Goal: Communication & Community: Answer question/provide support

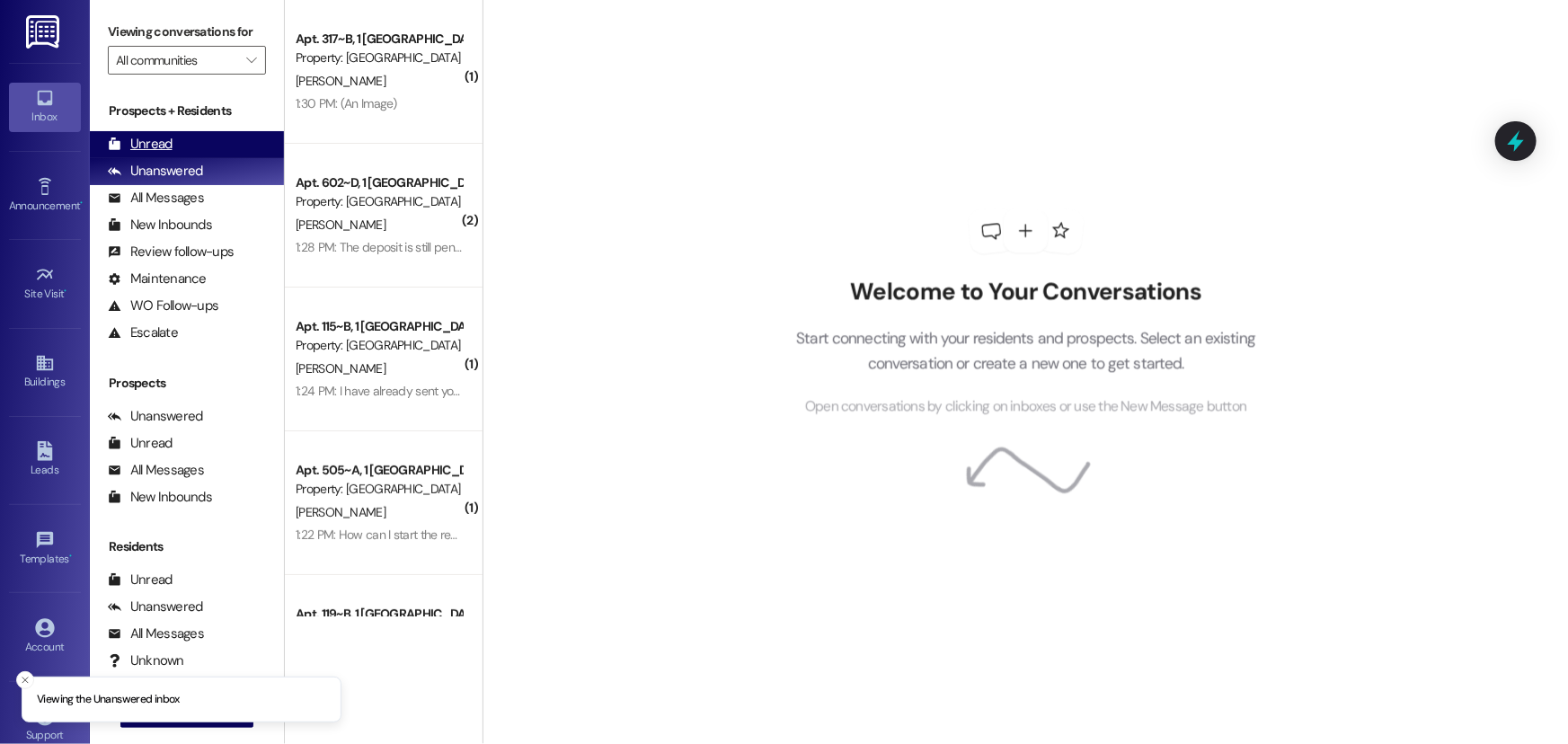
click at [180, 146] on div "Unread (0)" at bounding box center [187, 144] width 194 height 27
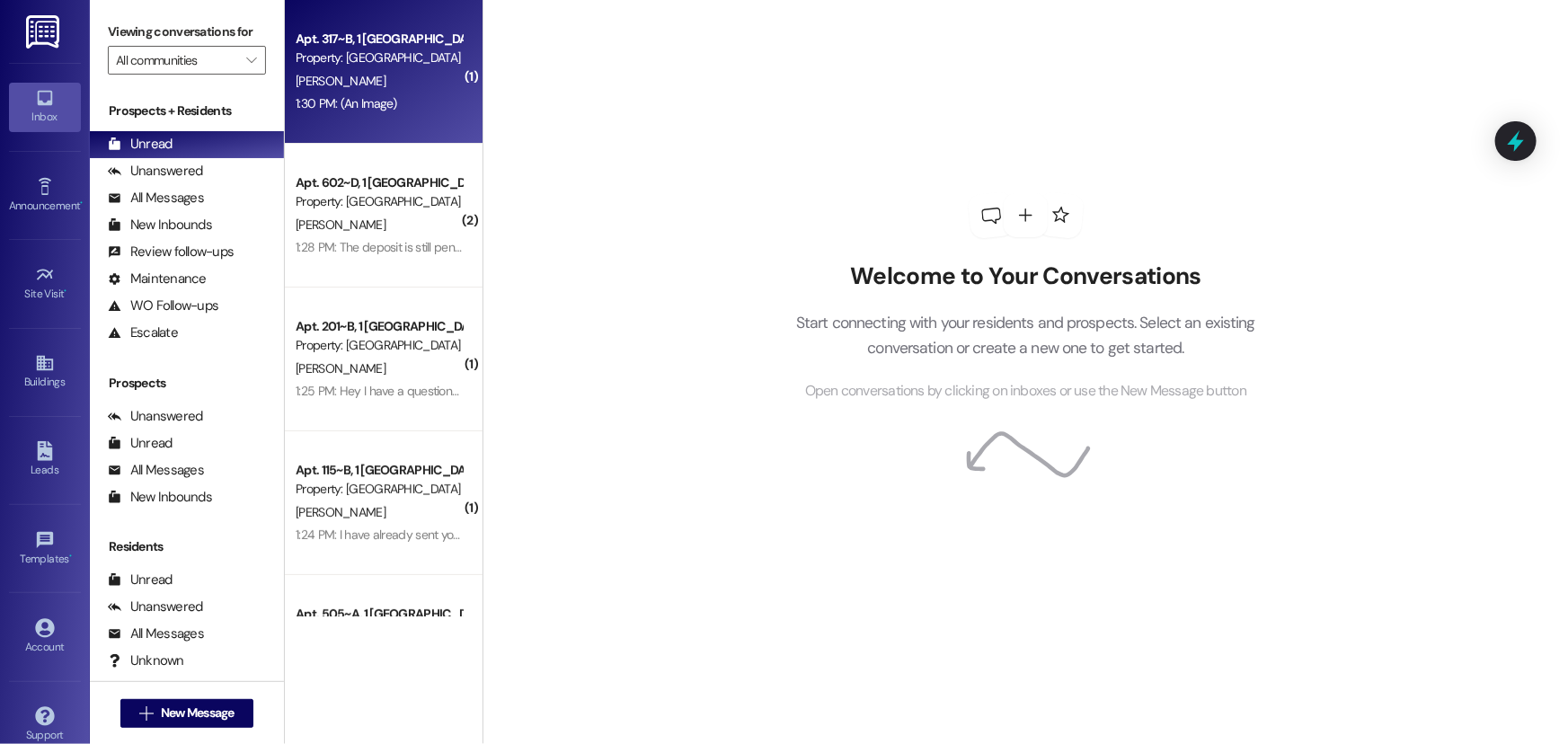
click at [349, 104] on div "1:30 PM: (An Image) 1:30 PM: (An Image)" at bounding box center [346, 103] width 102 height 16
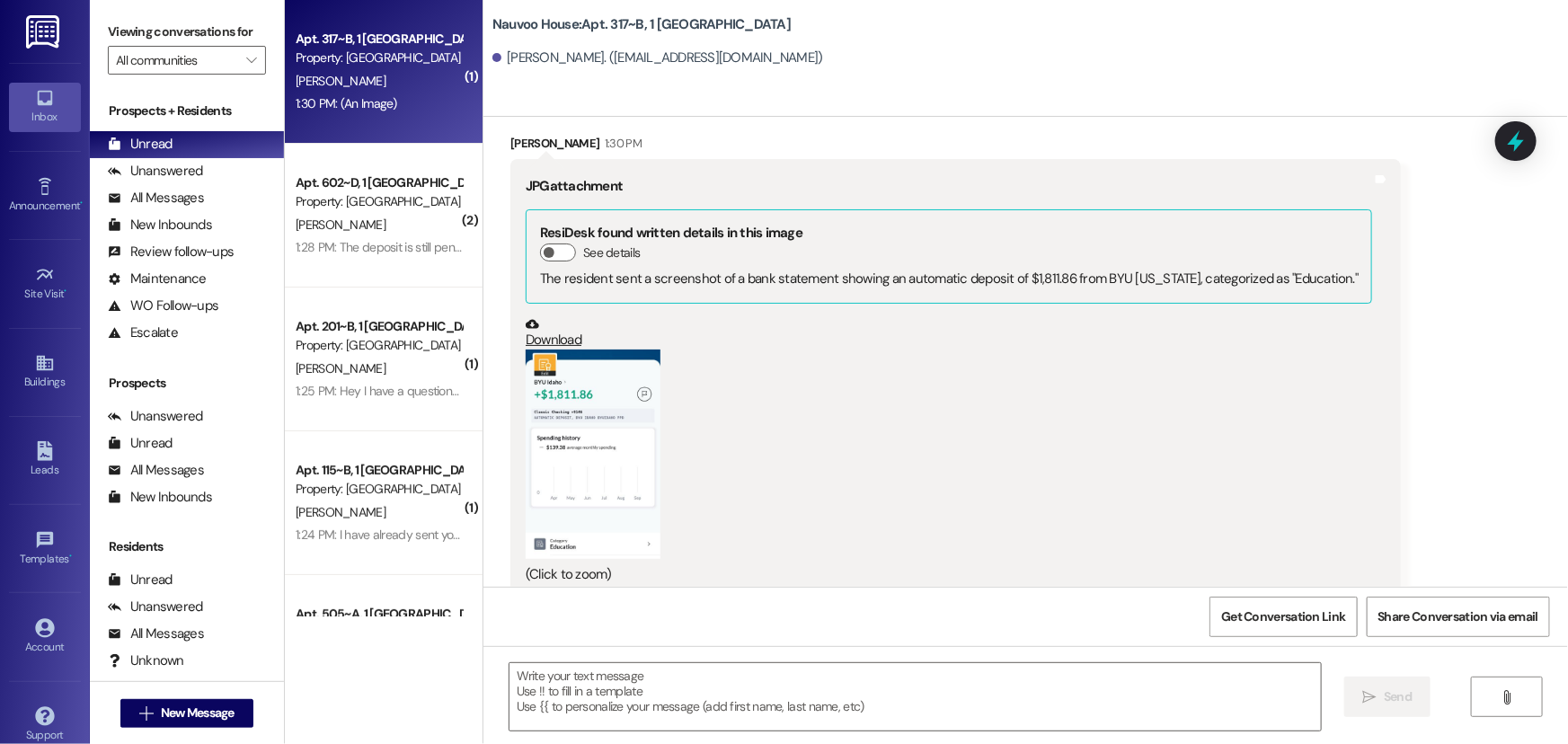
scroll to position [1712, 0]
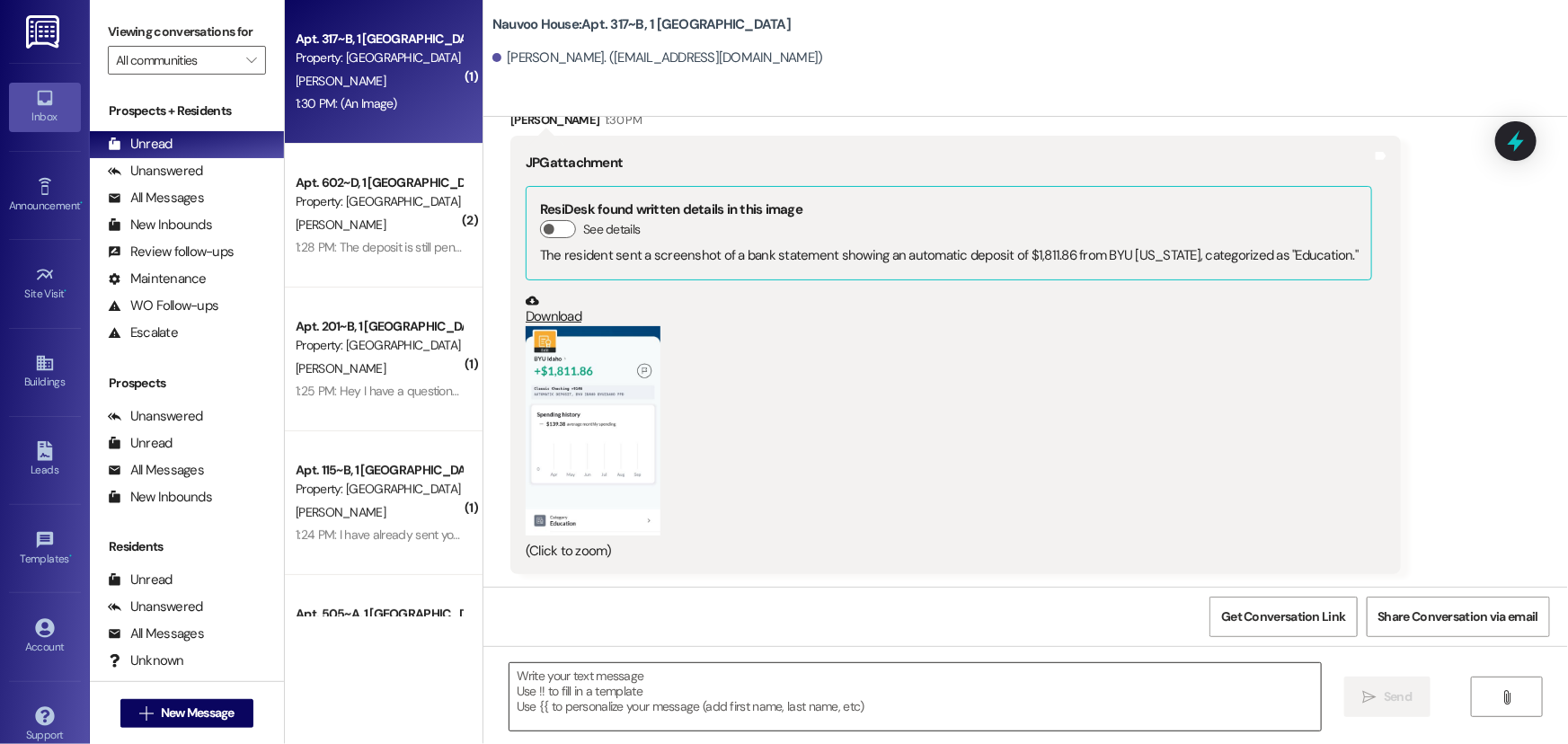
click at [598, 692] on textarea at bounding box center [915, 696] width 812 height 67
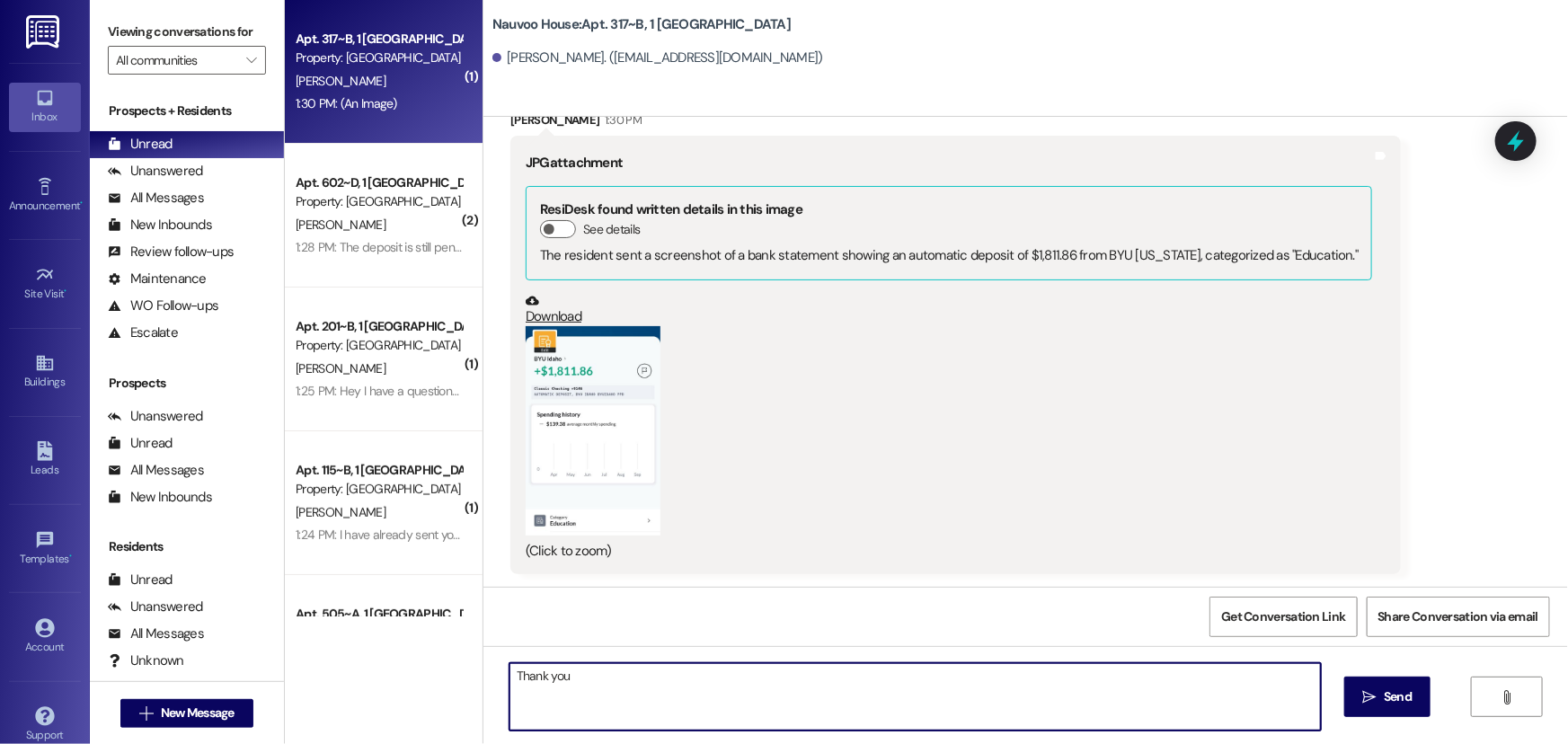
type textarea "Thank you!"
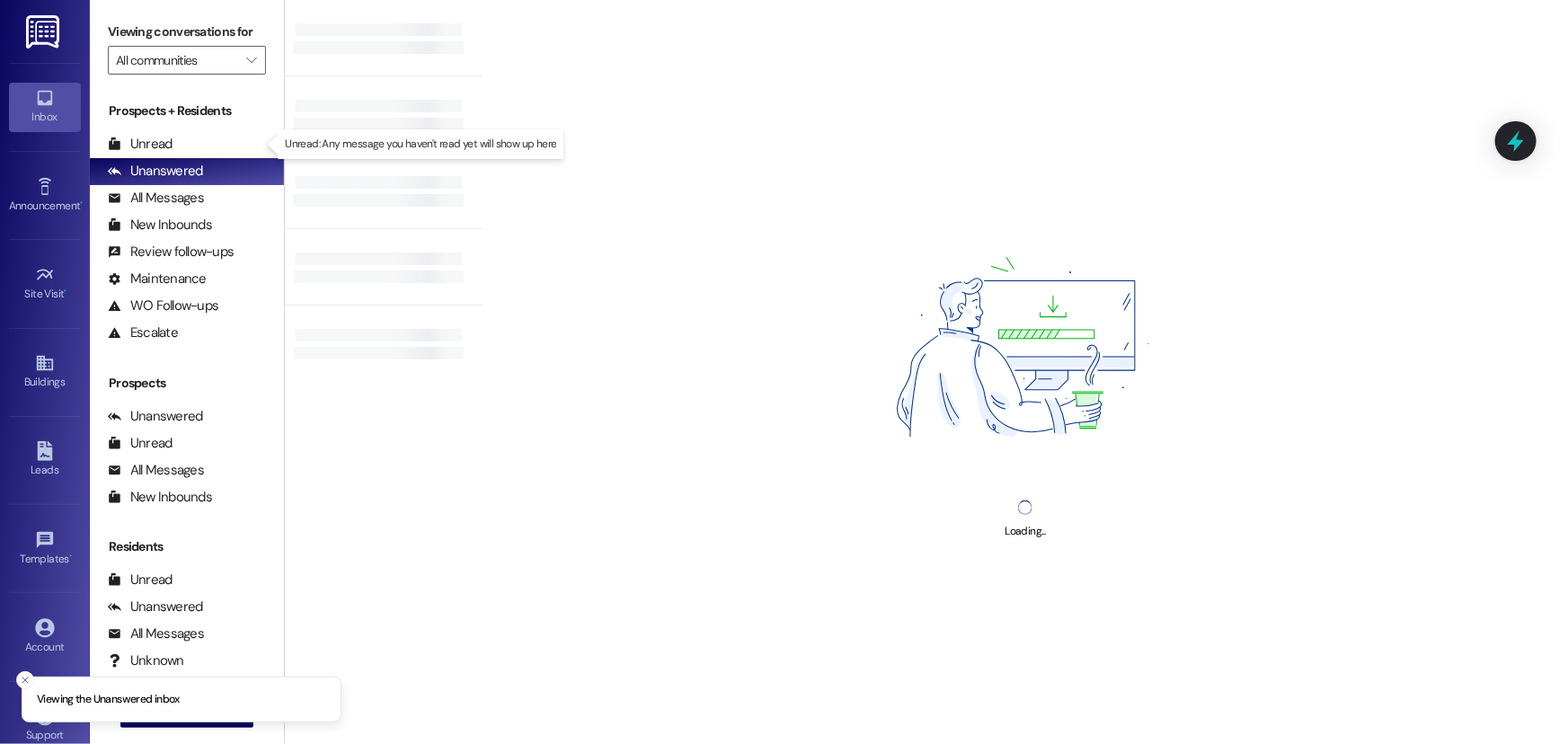
click at [126, 142] on div "Unread" at bounding box center [139, 144] width 65 height 19
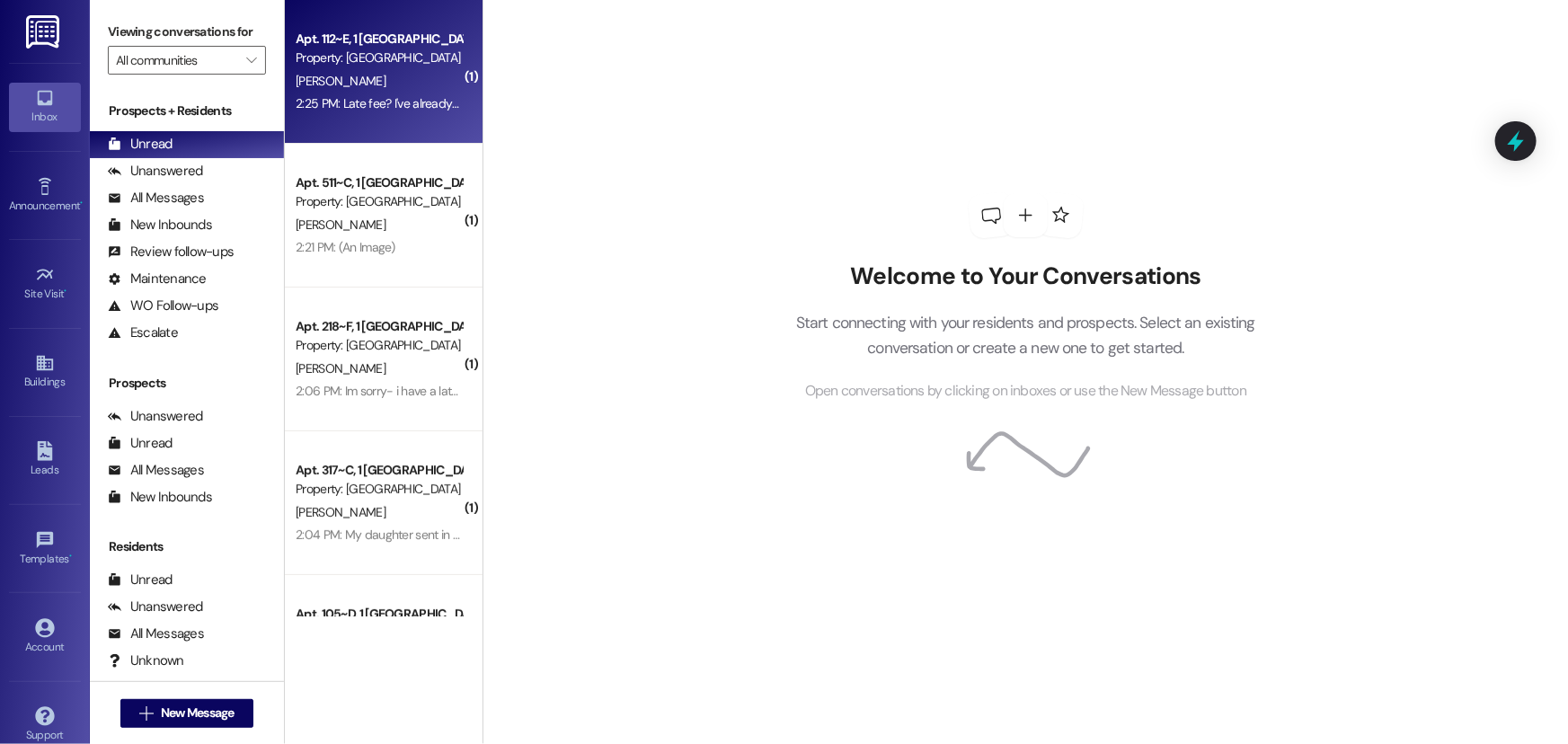
click at [324, 90] on div "M. Riley" at bounding box center [379, 81] width 170 height 22
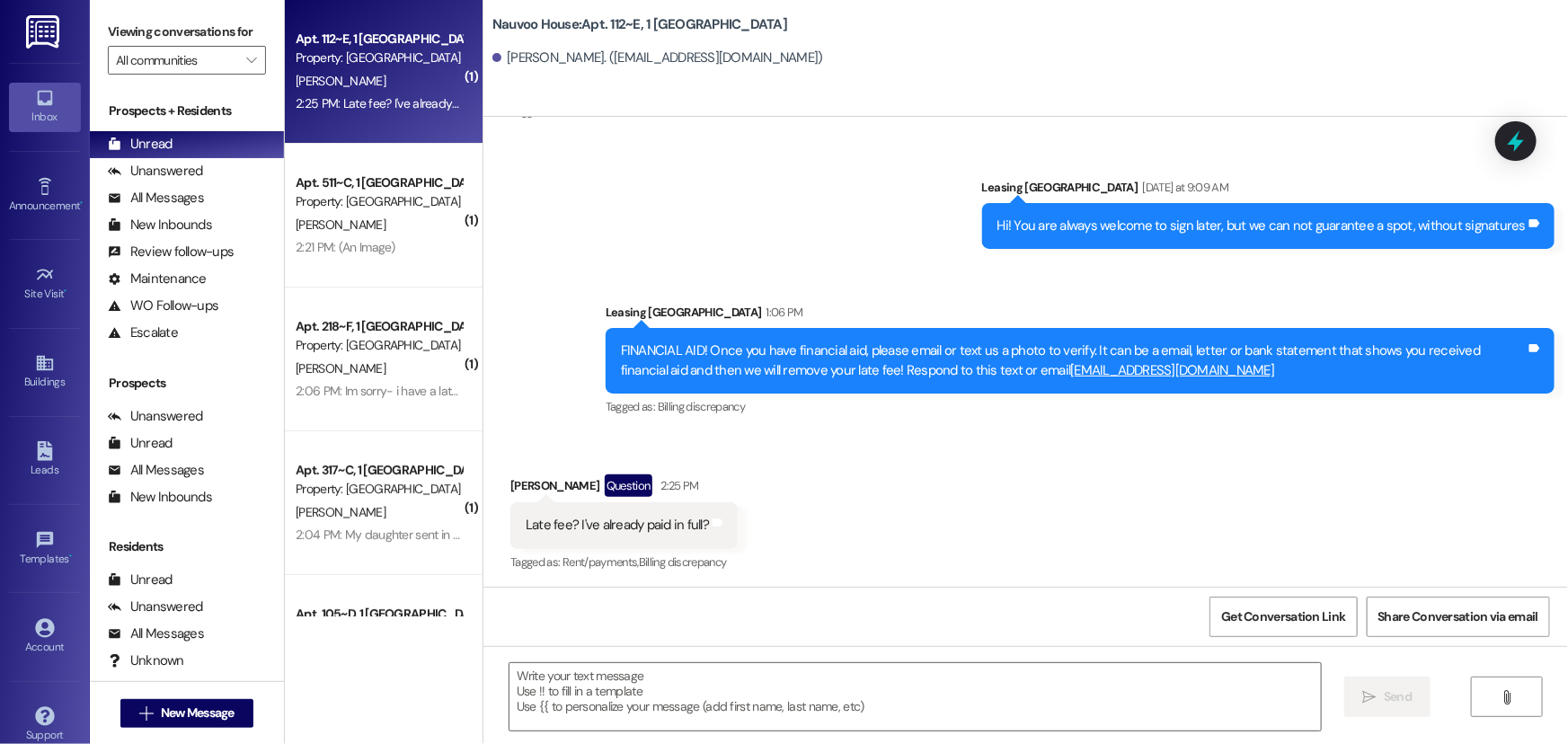
scroll to position [2117, 0]
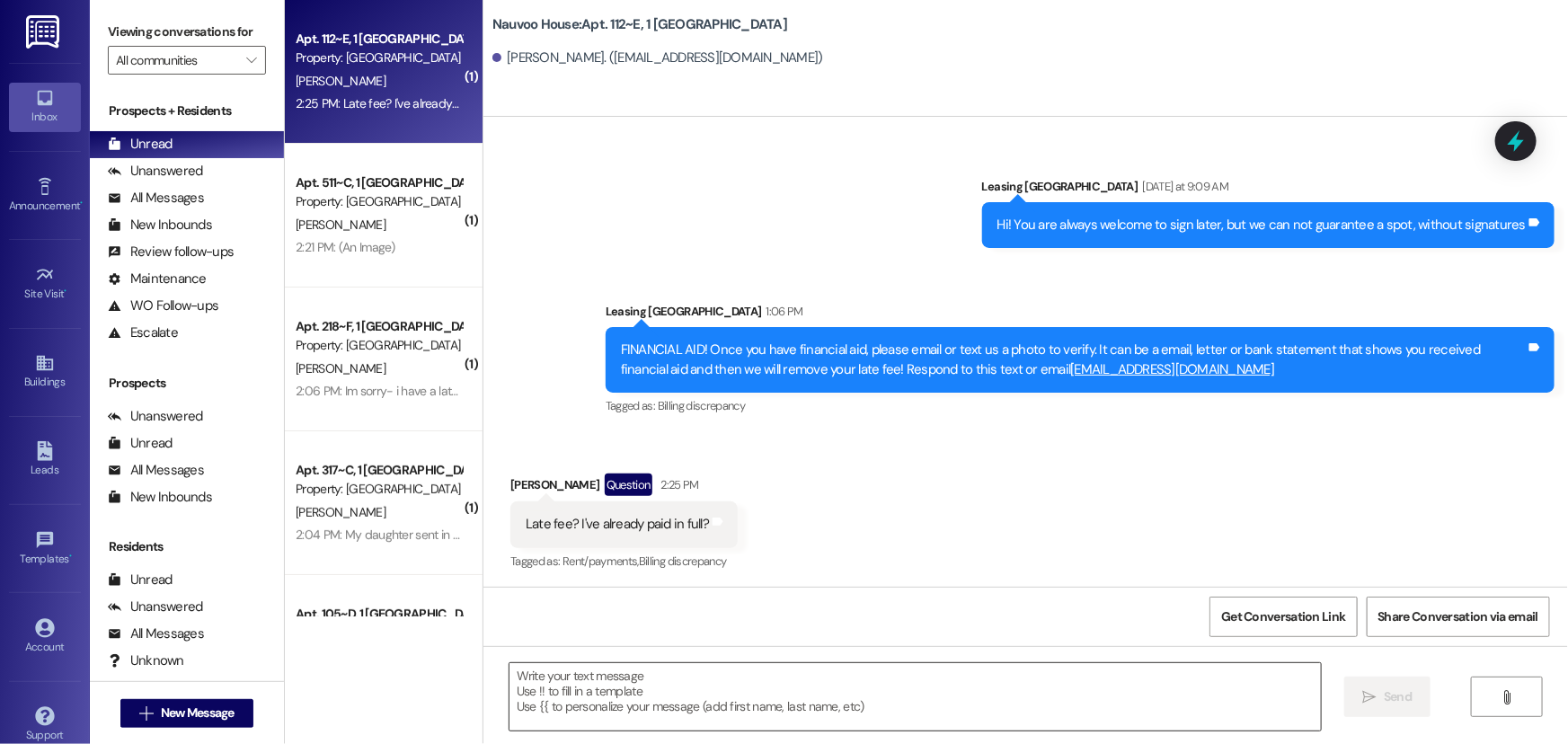
click at [605, 690] on textarea at bounding box center [915, 696] width 812 height 67
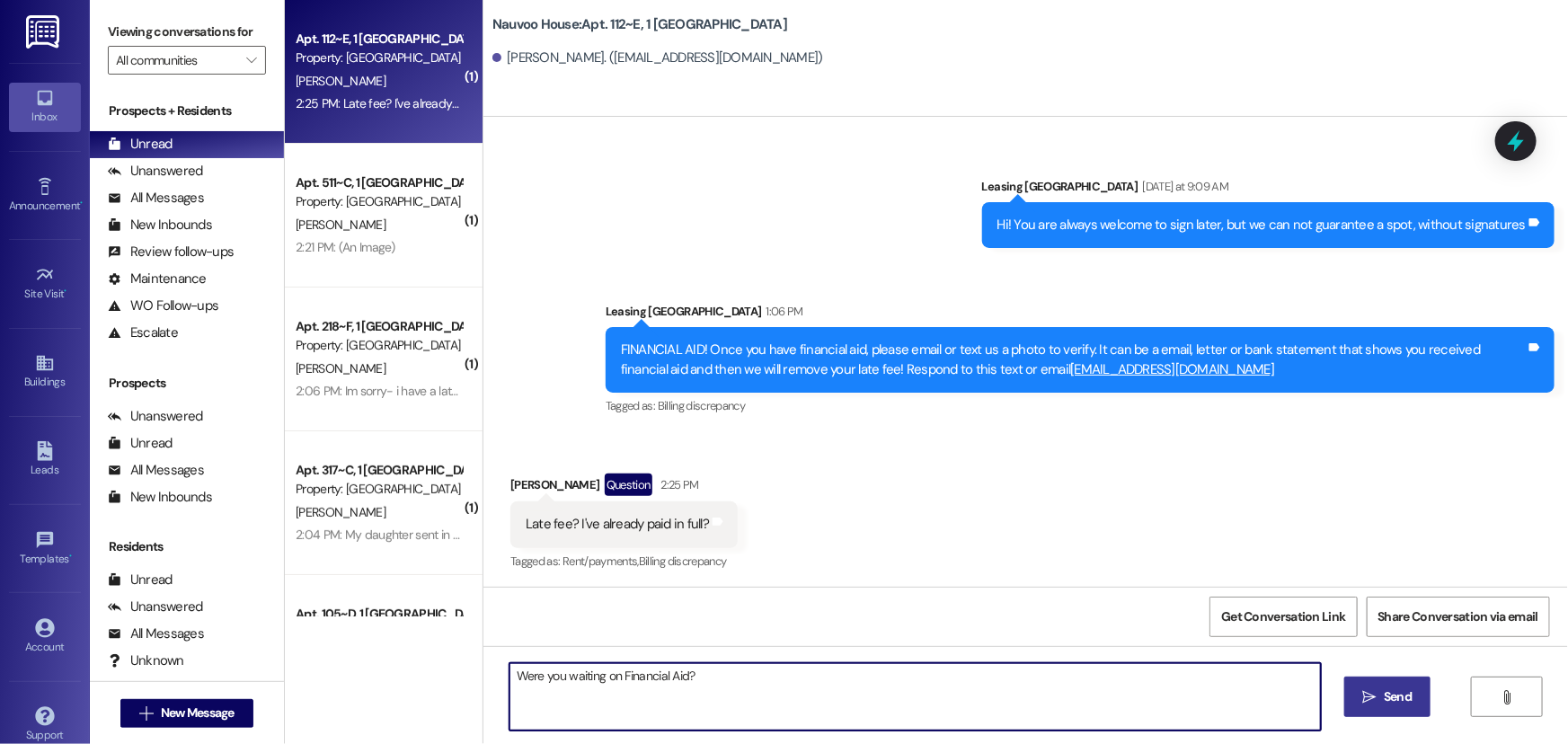
type textarea "Were you waiting on Financial Aid?"
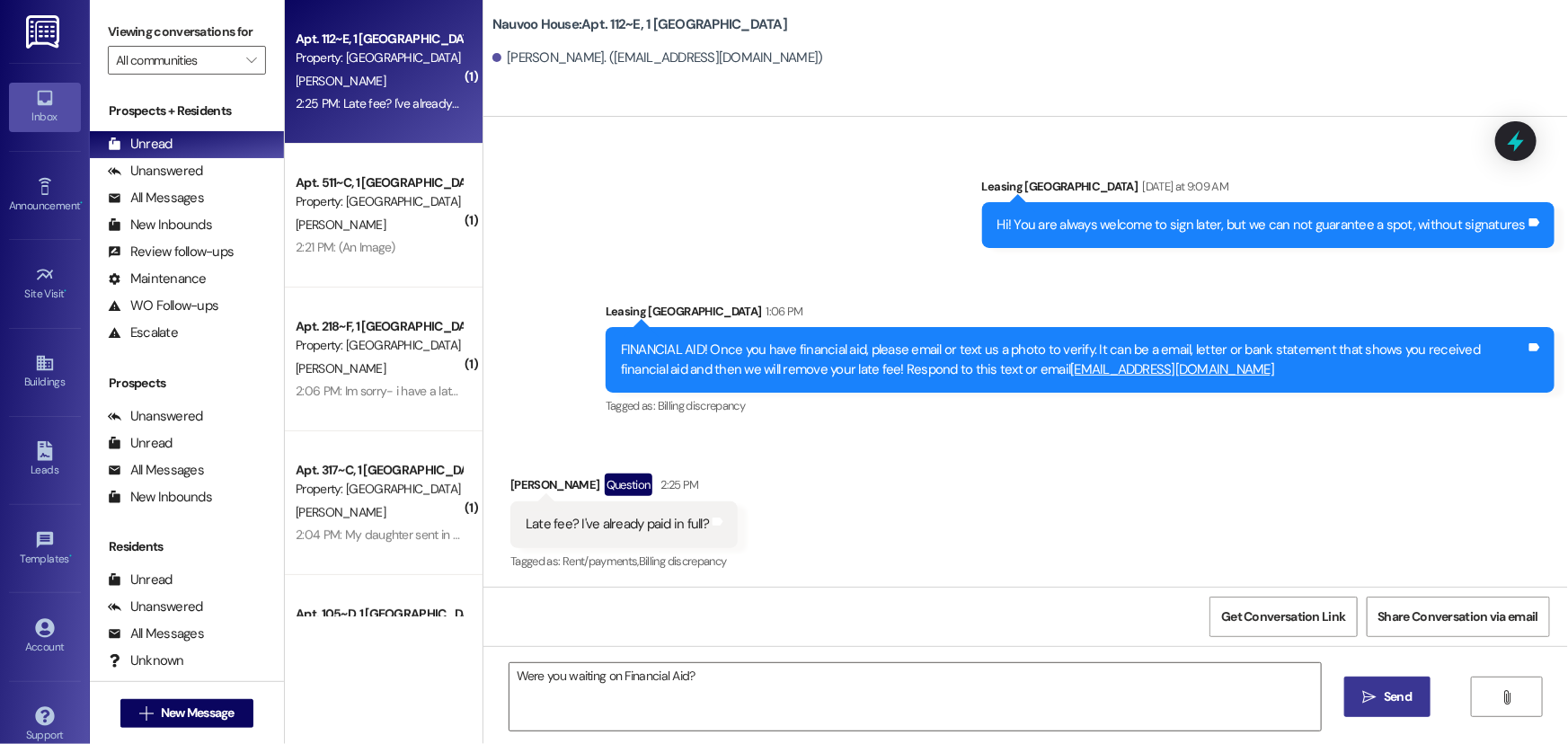
click at [1396, 702] on span "Send" at bounding box center [1398, 696] width 28 height 19
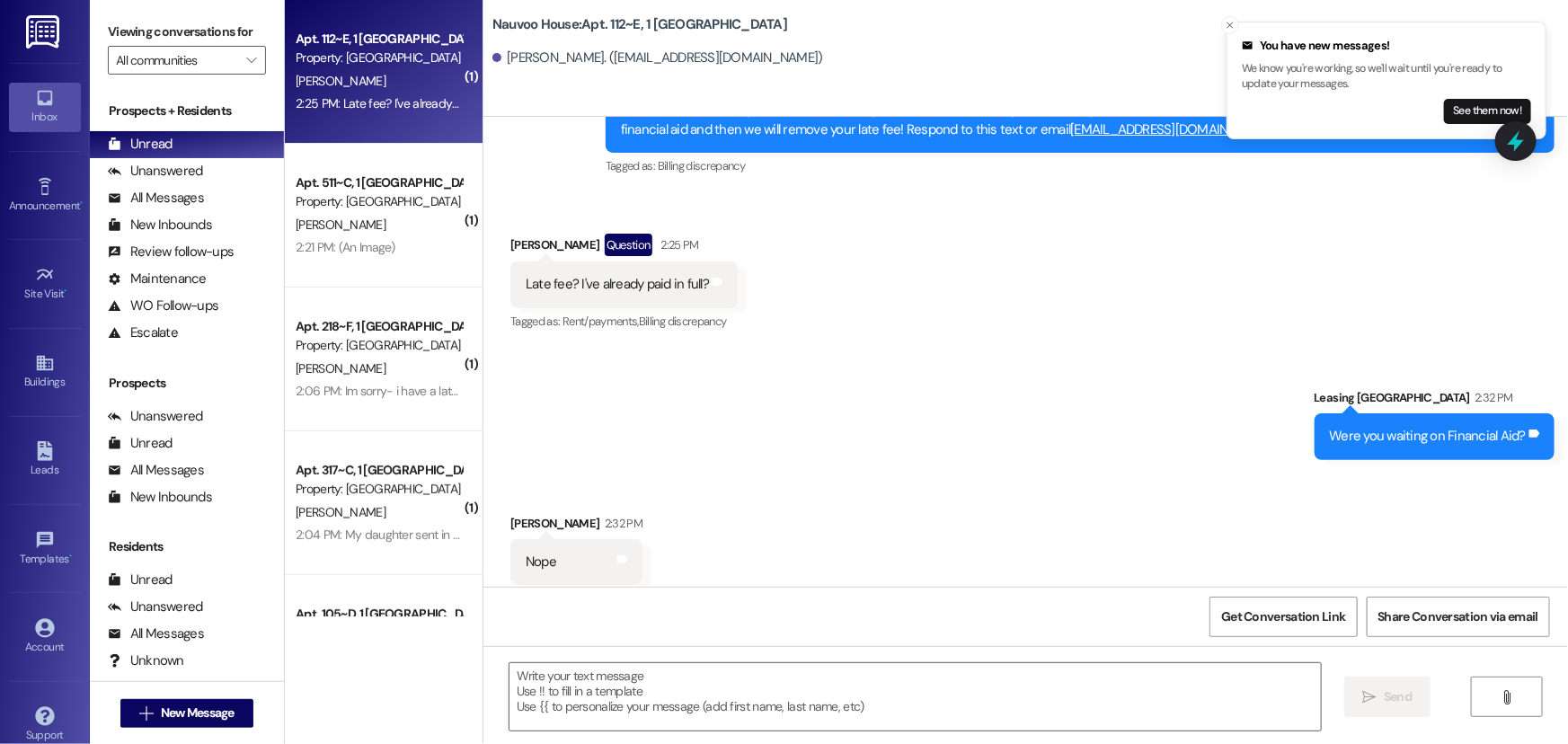
scroll to position [2368, 0]
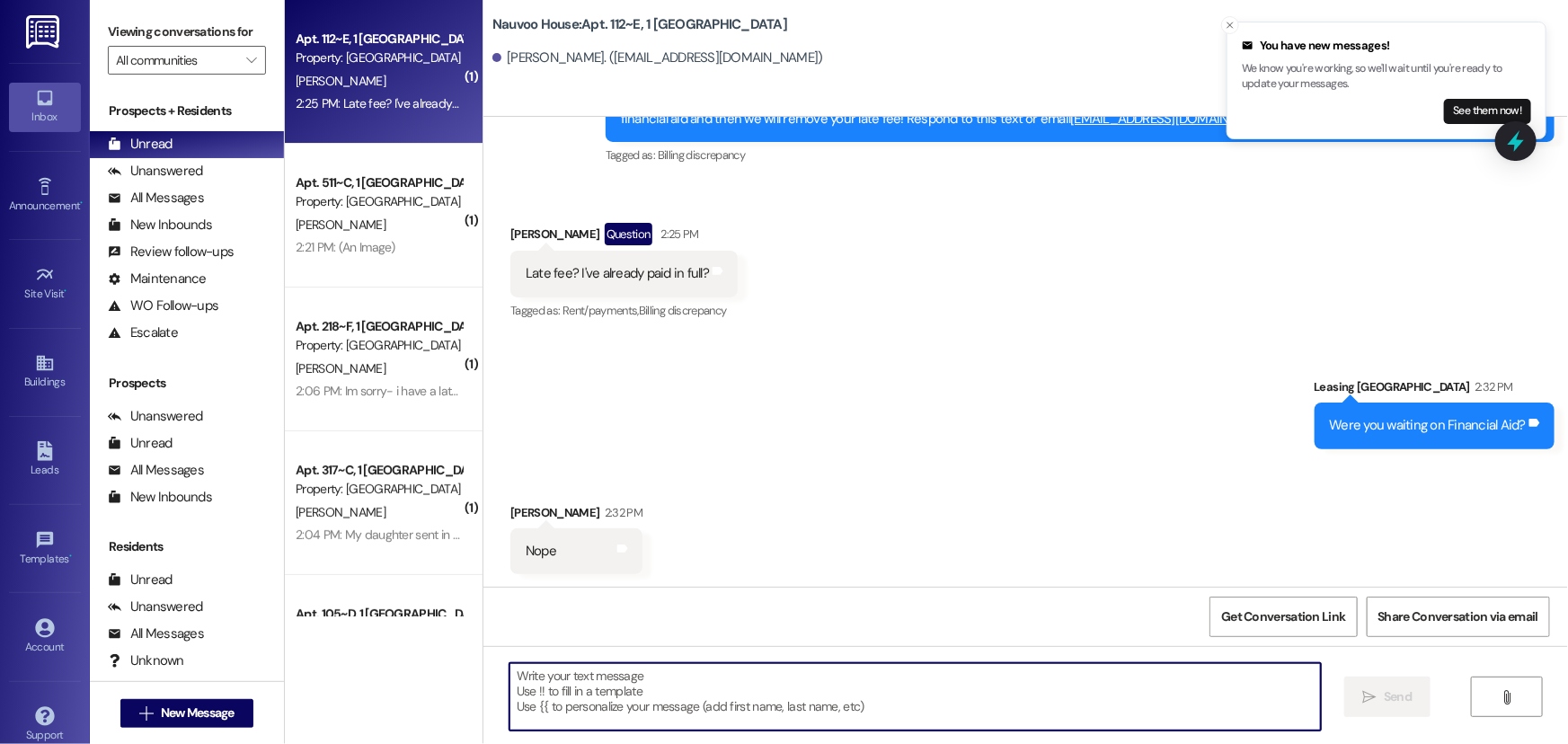
click at [574, 723] on textarea at bounding box center [915, 696] width 812 height 67
type textarea "Then you should be fine"
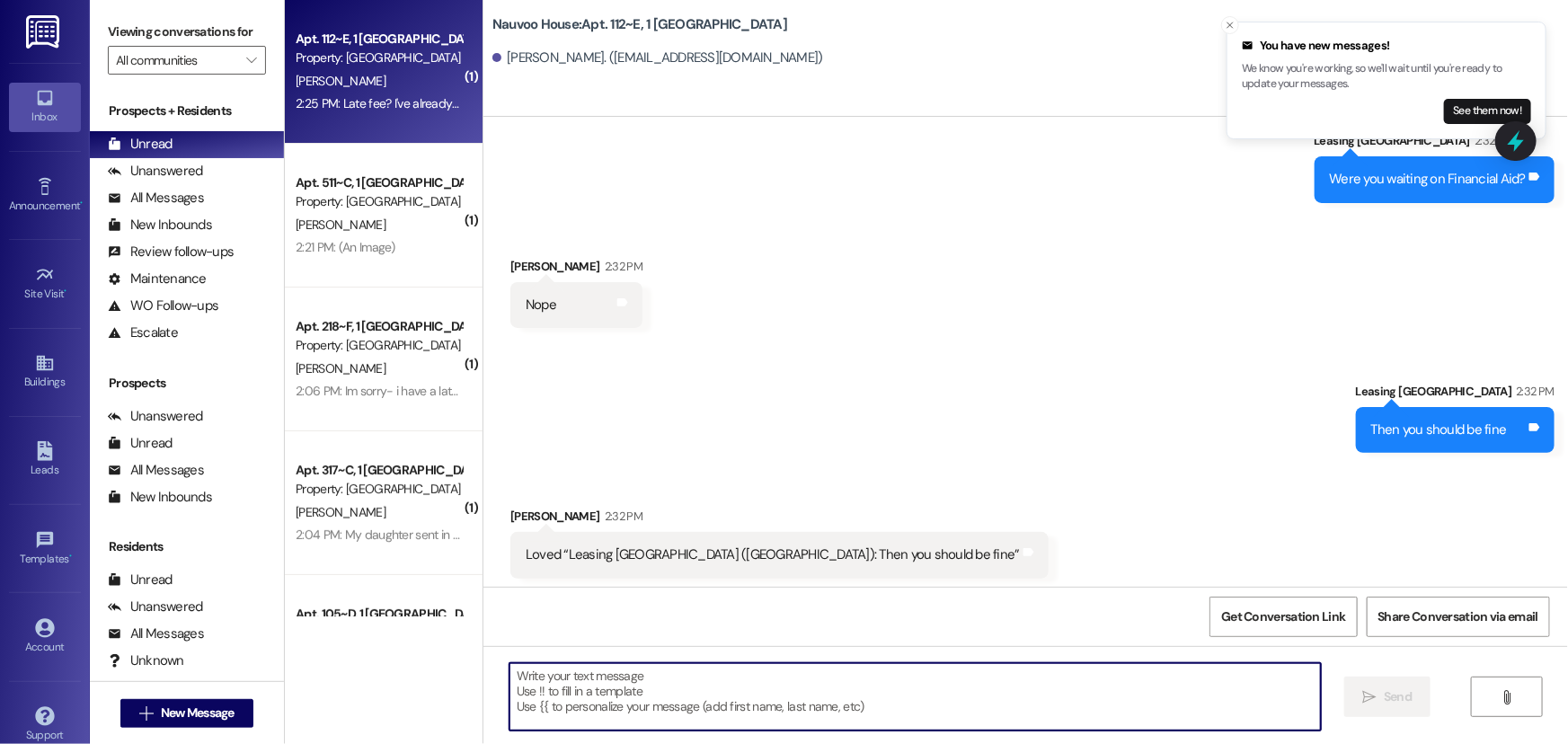
scroll to position [2617, 0]
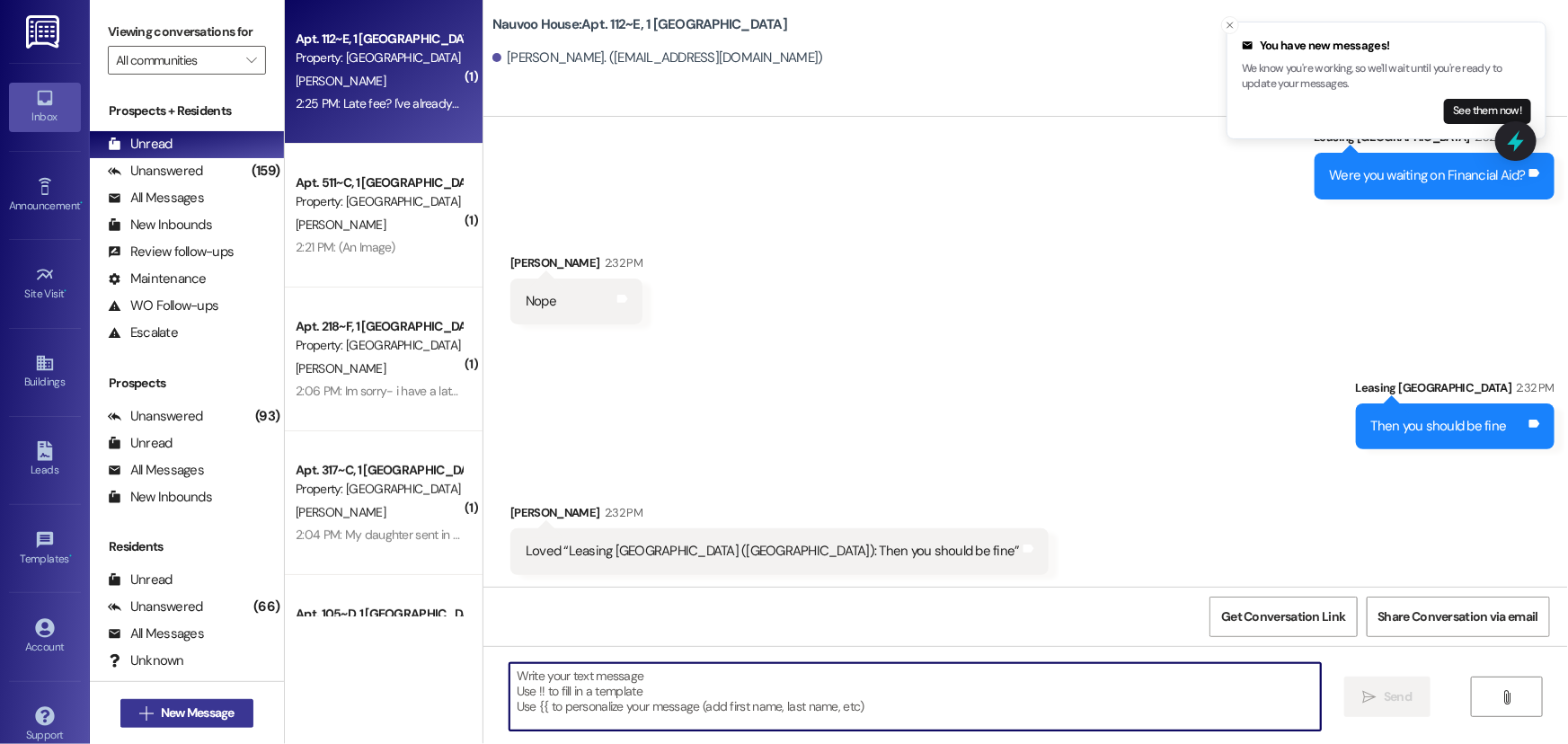
click at [187, 714] on span "New Message" at bounding box center [197, 712] width 74 height 19
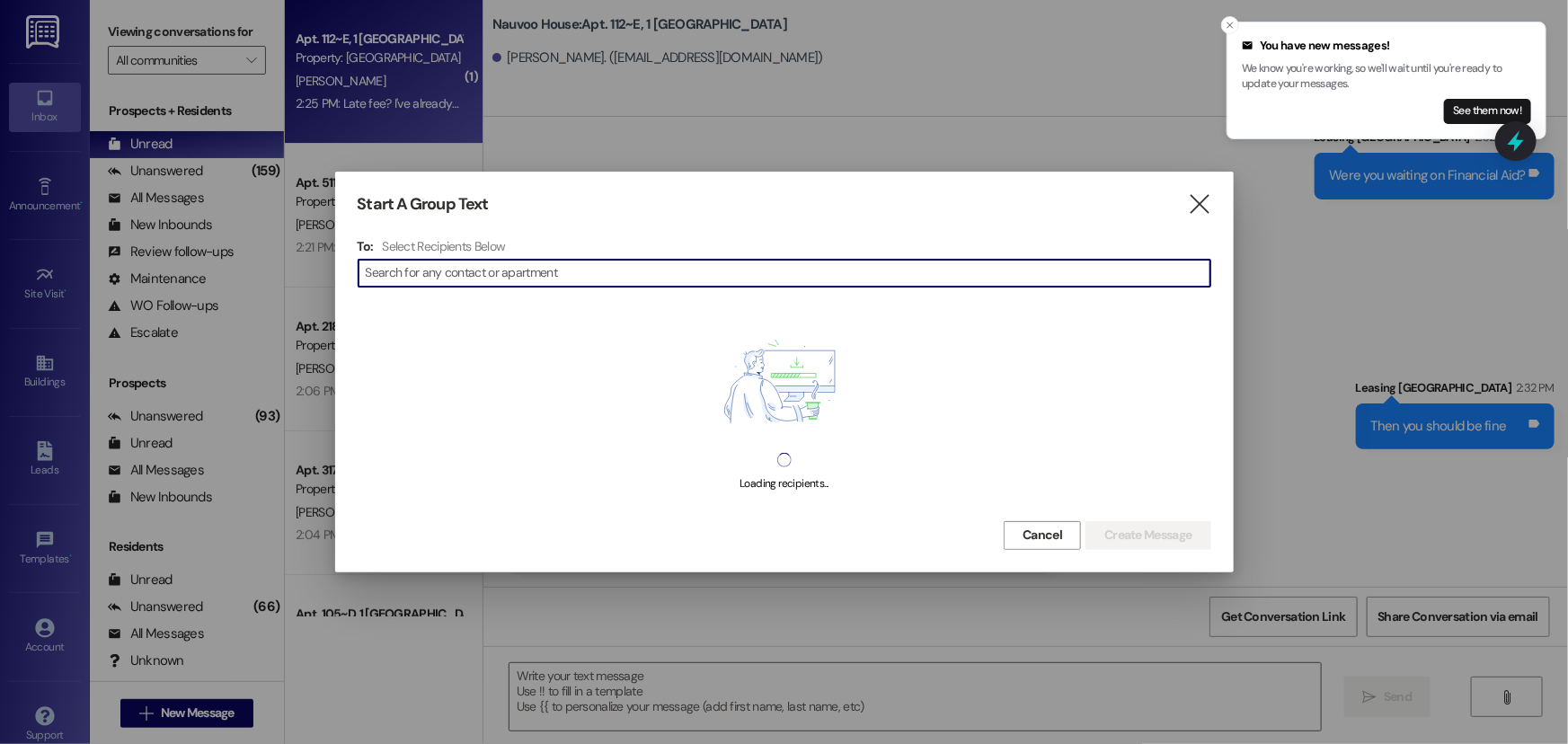
click at [446, 277] on input at bounding box center [787, 273] width 844 height 25
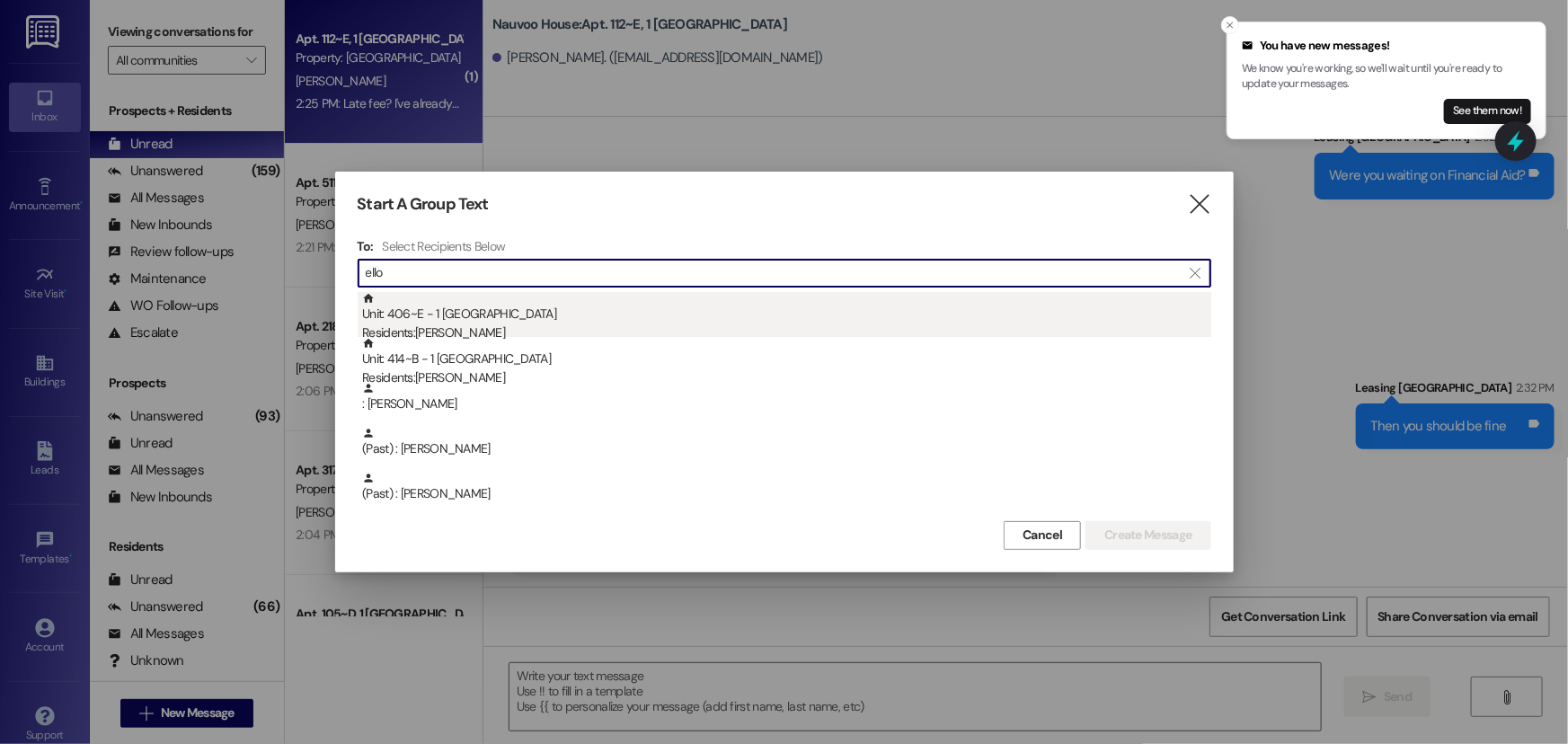
type input "ello"
click at [524, 318] on div "Unit: 406~E - 1 Nauvoo House Residents: Ellorie Forsgren" at bounding box center [786, 317] width 849 height 51
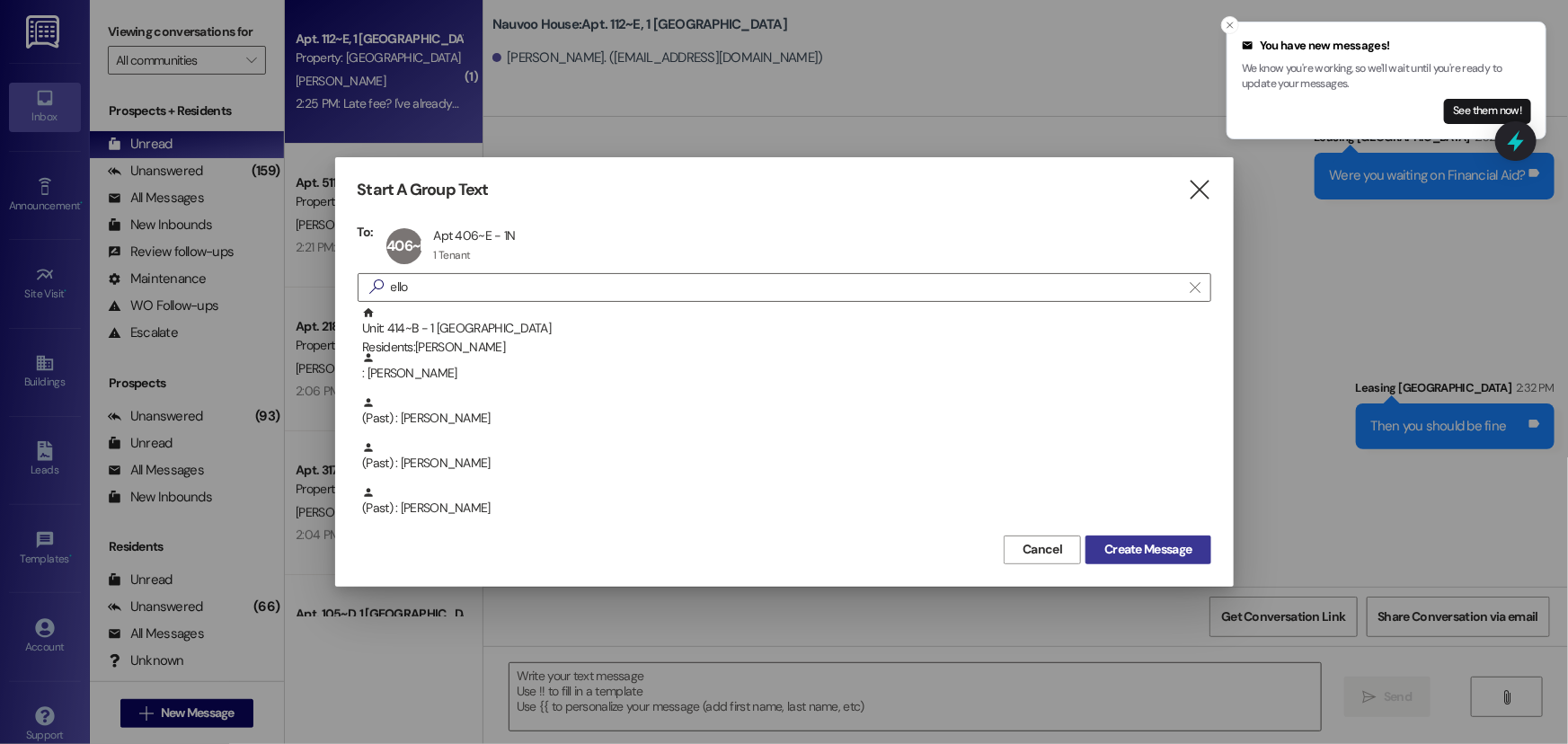
click at [1108, 551] on span "Create Message" at bounding box center [1147, 549] width 87 height 19
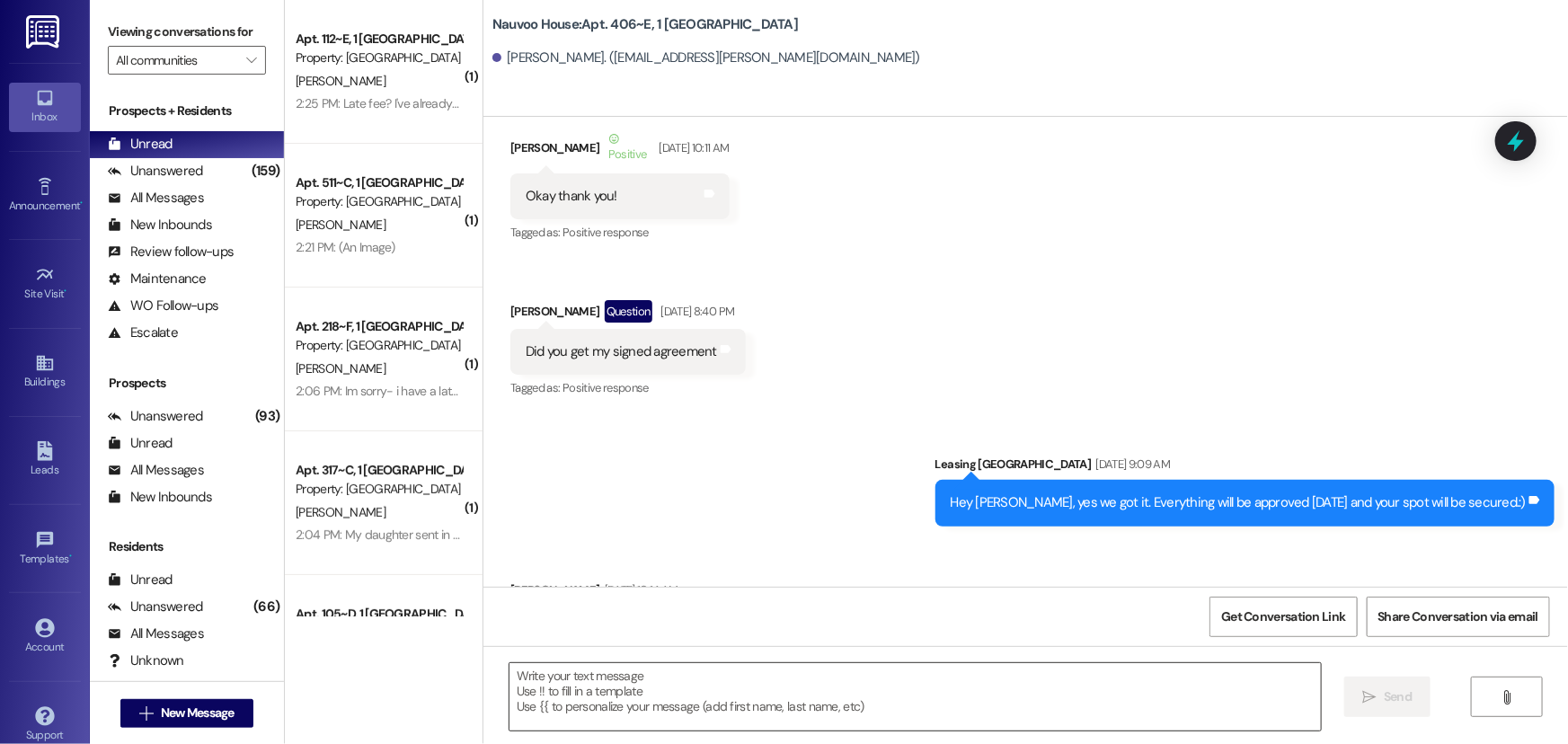
scroll to position [22463, 0]
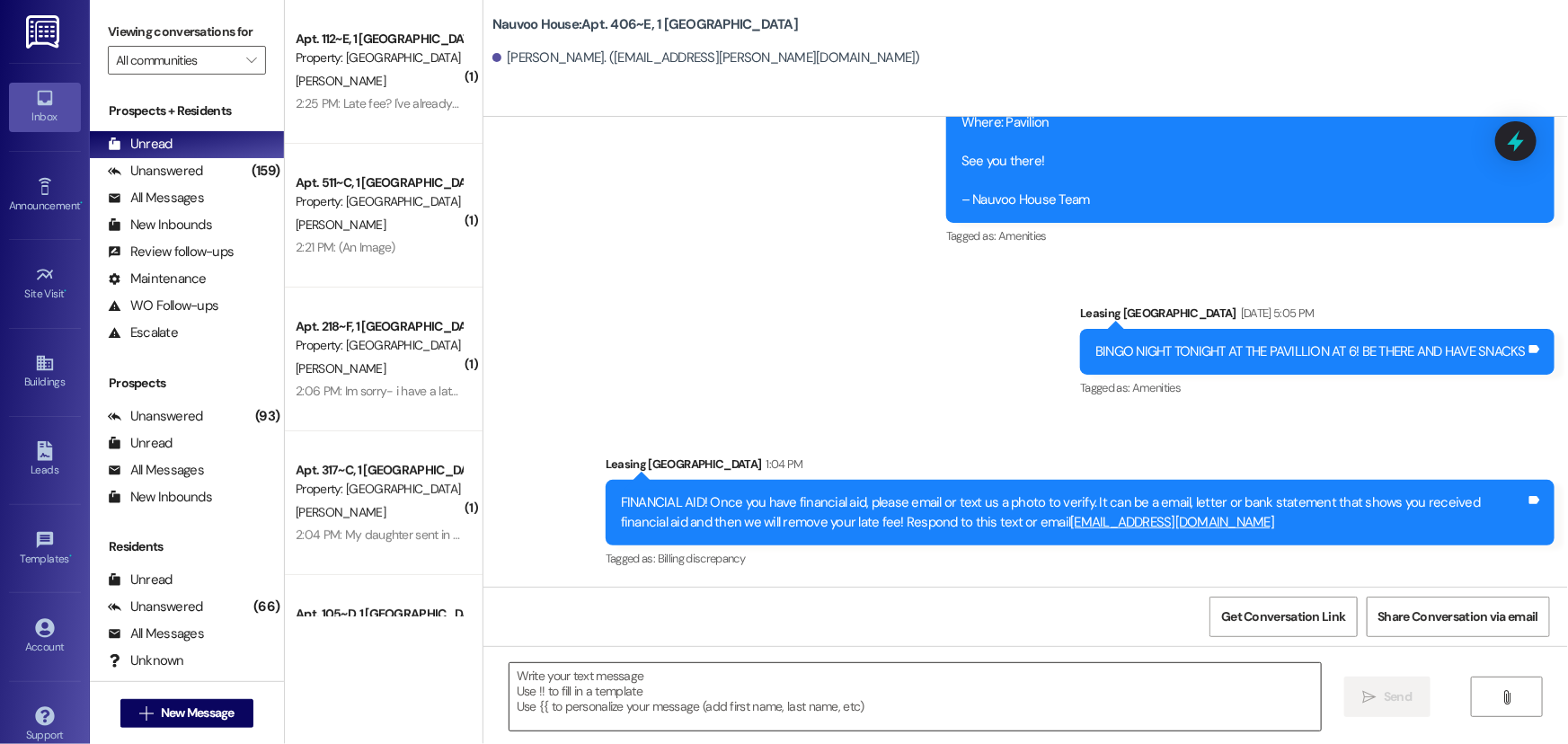
click at [593, 709] on textarea at bounding box center [915, 696] width 812 height 67
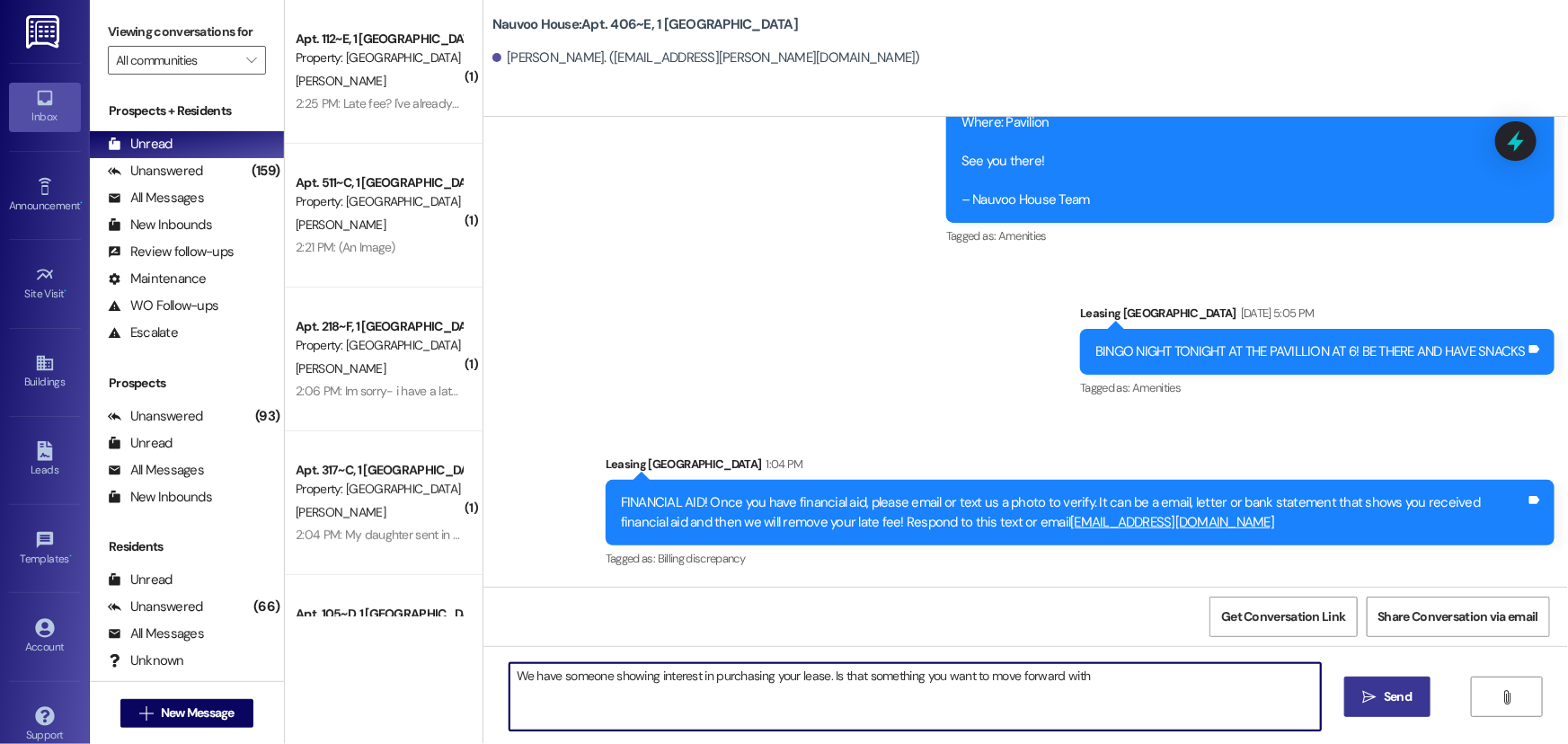
type textarea "We have someone showing interest in purchasing your lease. Is that something yo…"
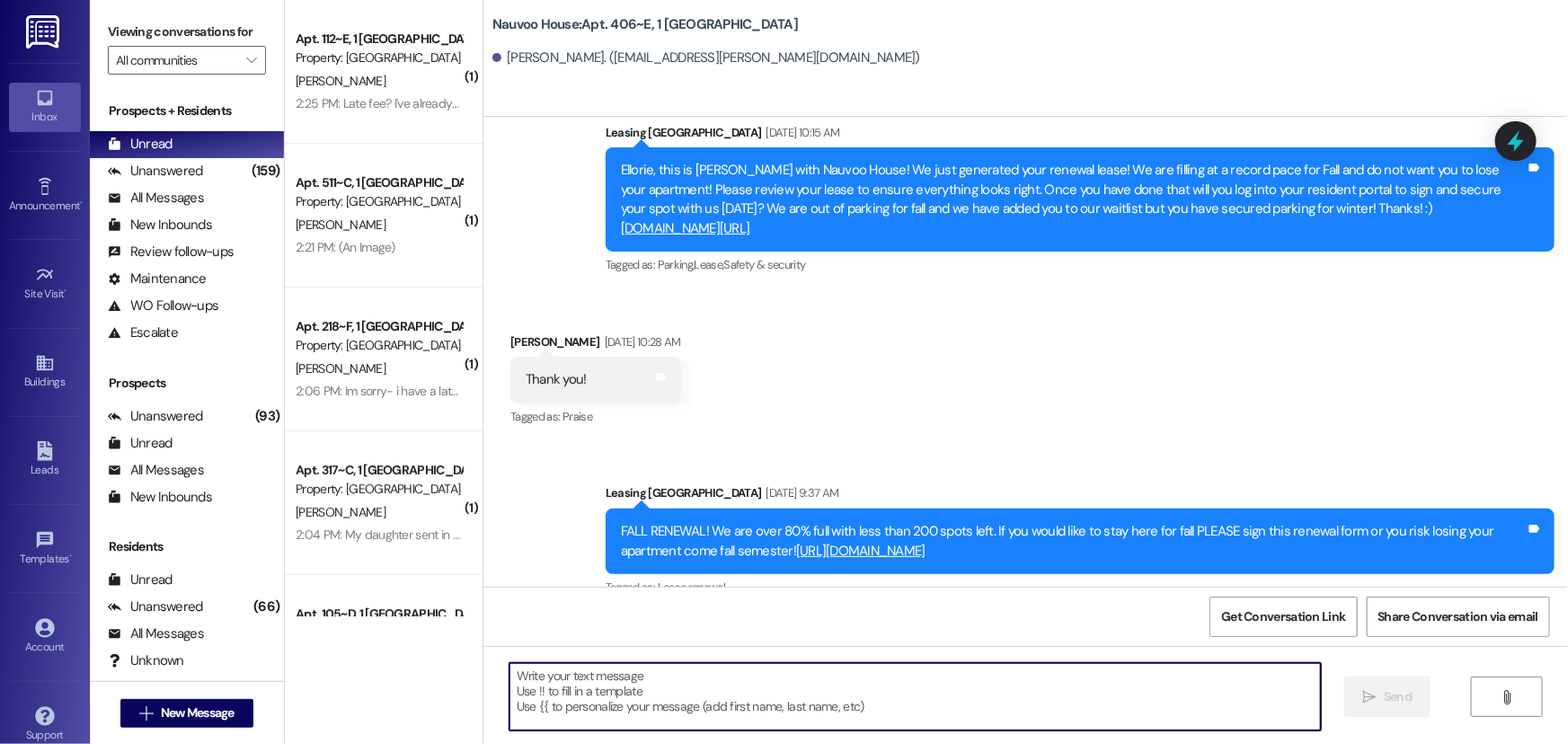
scroll to position [14714, 0]
